Goal: Information Seeking & Learning: Learn about a topic

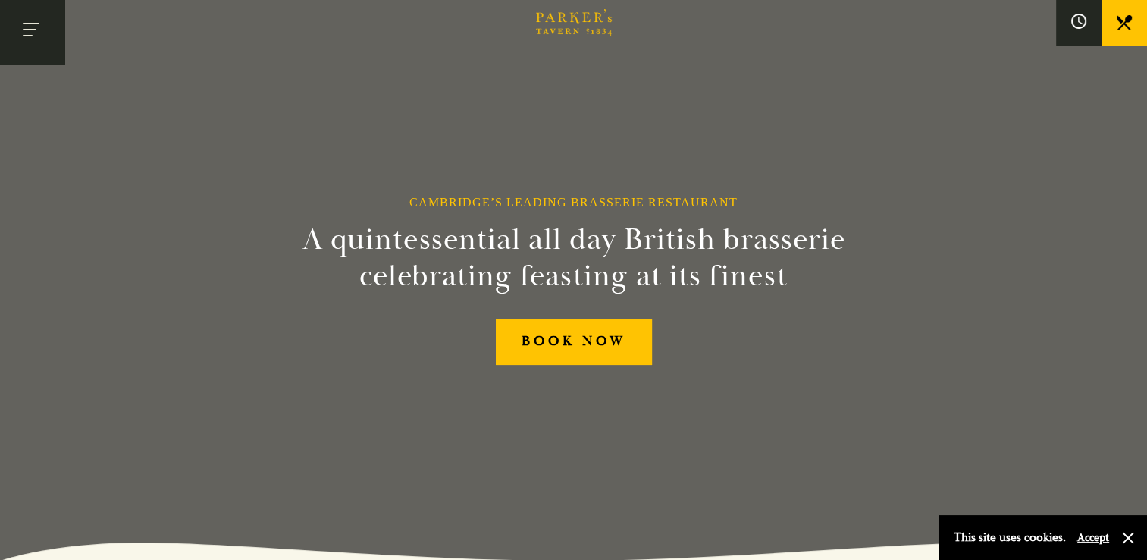
click at [27, 20] on button "Toggle navigation" at bounding box center [32, 32] width 64 height 64
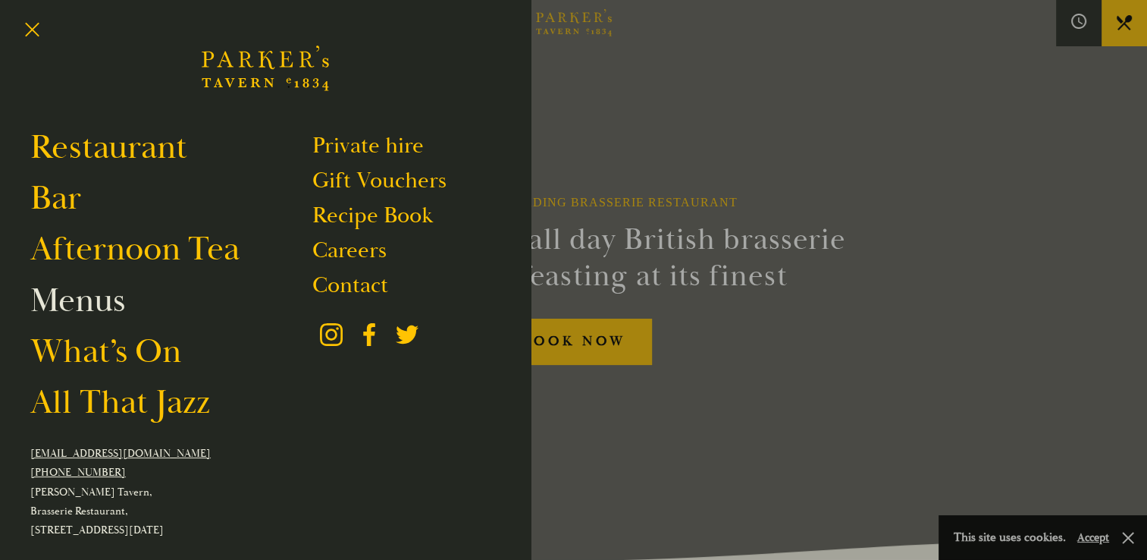
click at [77, 303] on link "Menus" at bounding box center [77, 300] width 95 height 42
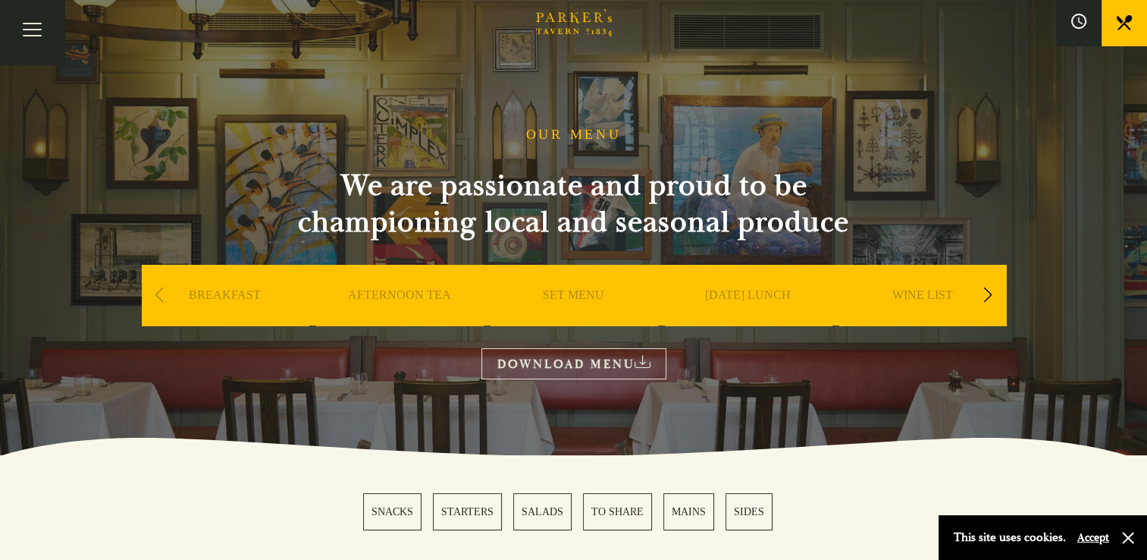
click at [986, 293] on div "Next slide" at bounding box center [988, 294] width 20 height 33
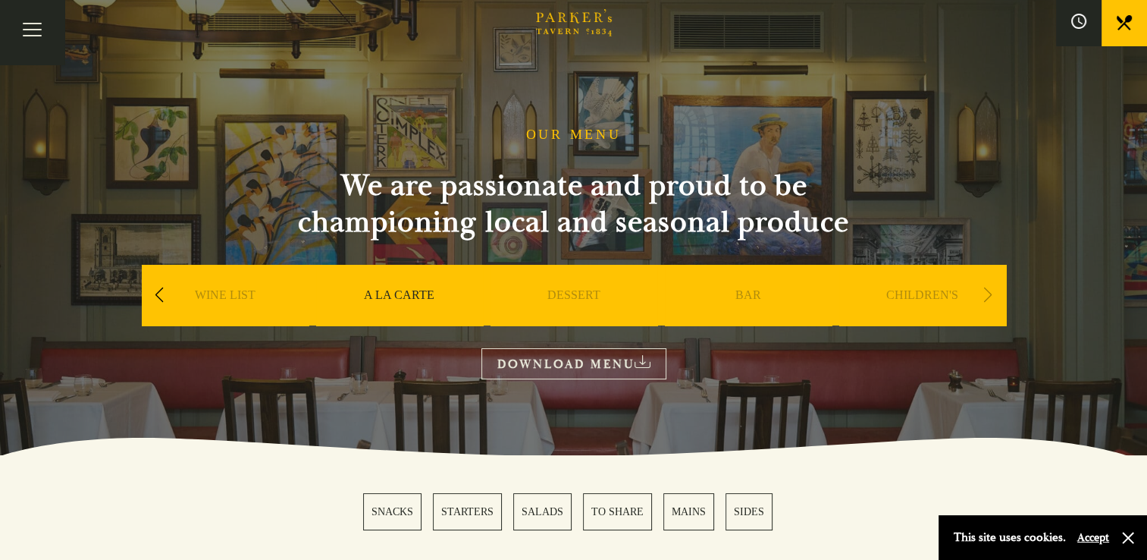
click at [986, 293] on div "Next slide" at bounding box center [988, 294] width 20 height 33
click at [33, 26] on button "Toggle navigation" at bounding box center [32, 32] width 64 height 64
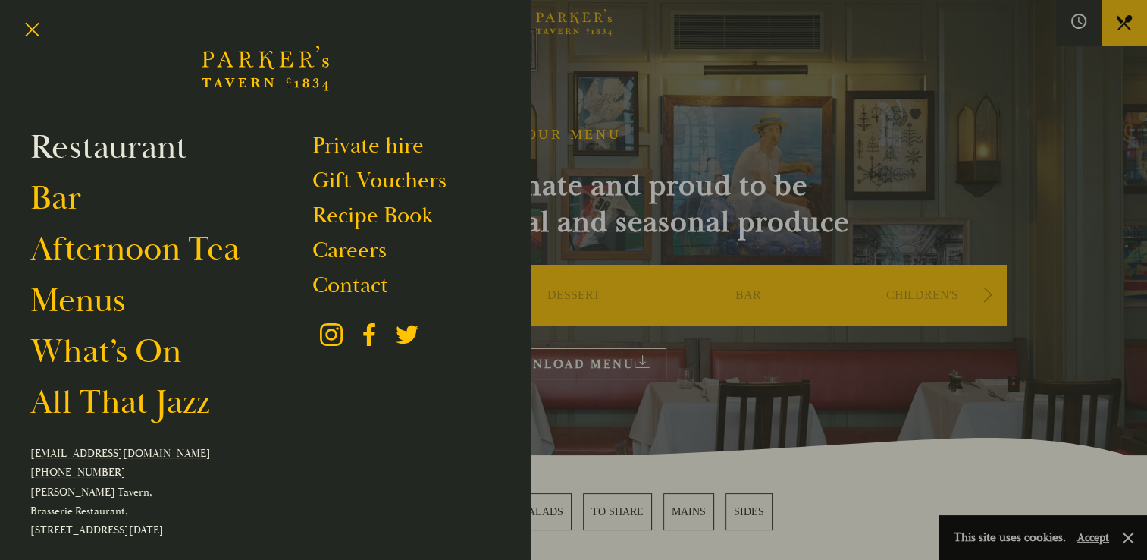
click at [70, 153] on link "Restaurant" at bounding box center [108, 147] width 157 height 42
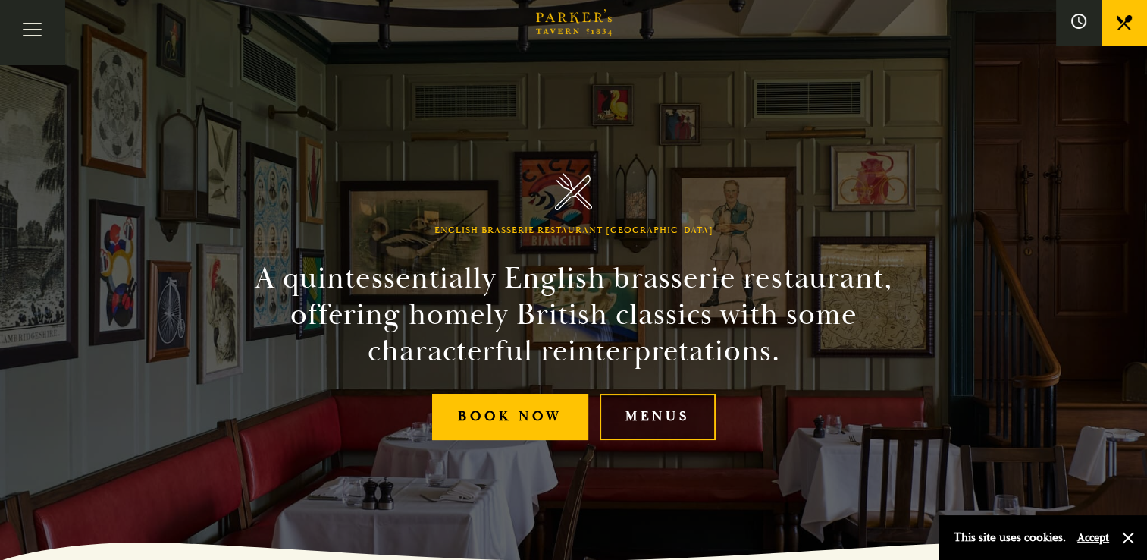
click at [683, 414] on link "Menus" at bounding box center [658, 417] width 116 height 46
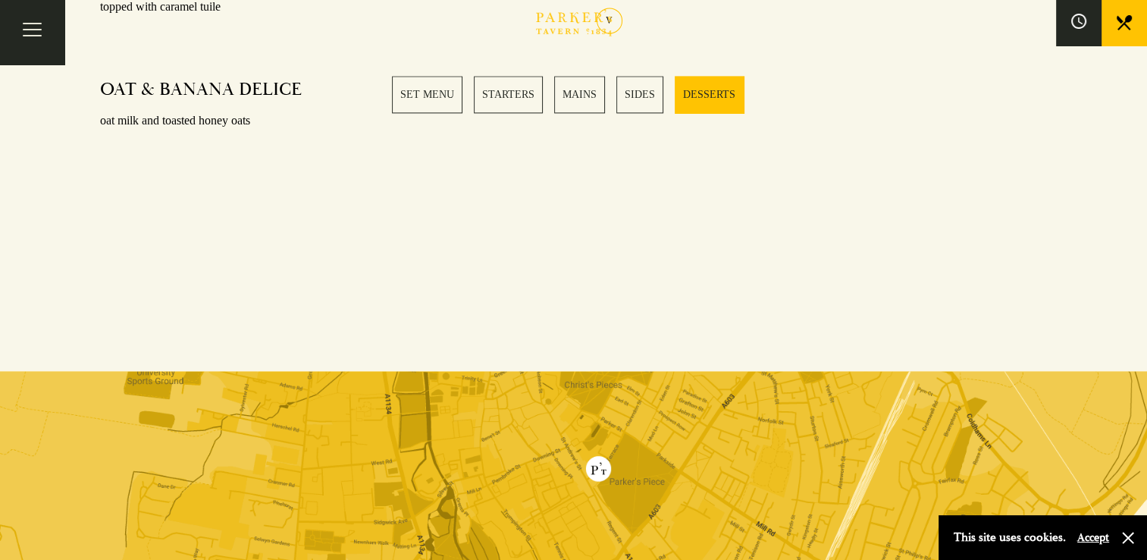
scroll to position [2087, 0]
